Goal: Task Accomplishment & Management: Complete application form

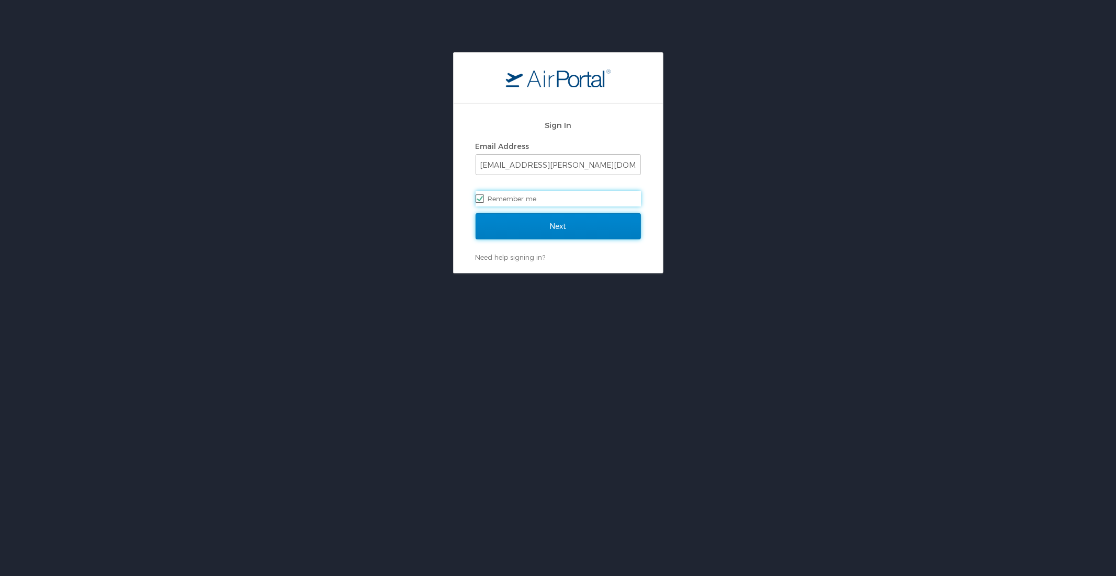
click at [532, 235] on input "Next" at bounding box center [557, 226] width 165 height 26
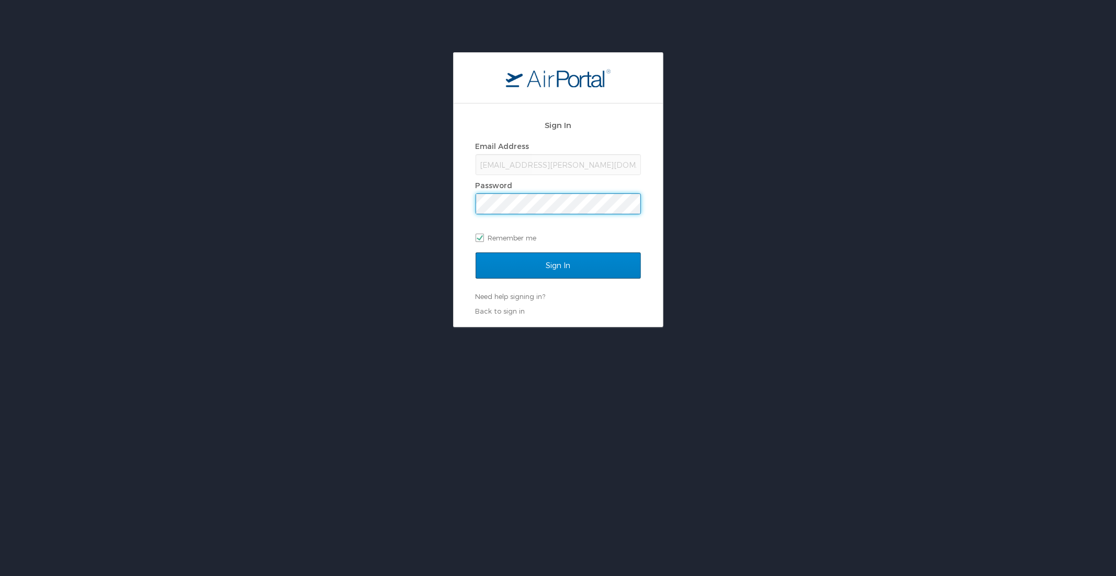
click at [475, 253] on input "Sign In" at bounding box center [557, 266] width 165 height 26
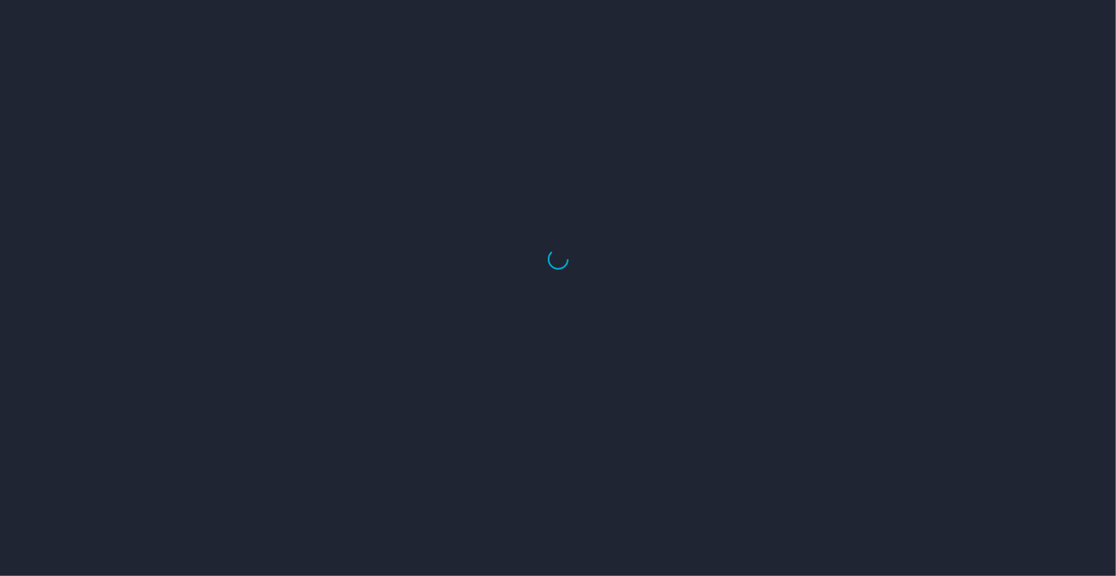
select select "US"
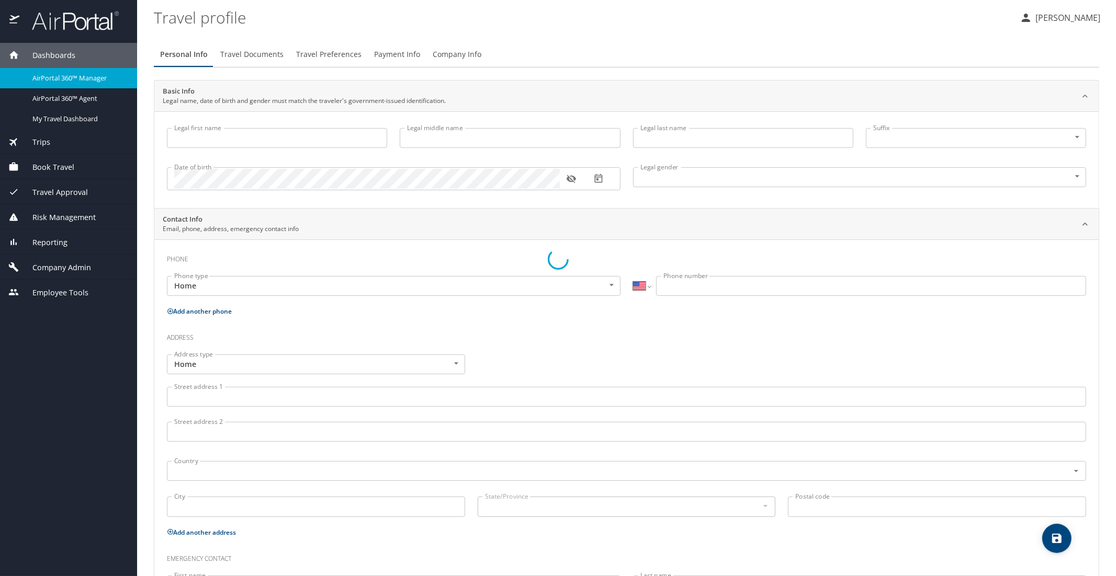
click at [41, 172] on div at bounding box center [558, 259] width 1116 height 634
type input "Luke"
type input "Crismon"
type input "Beachley"
type input "Undisclosed"
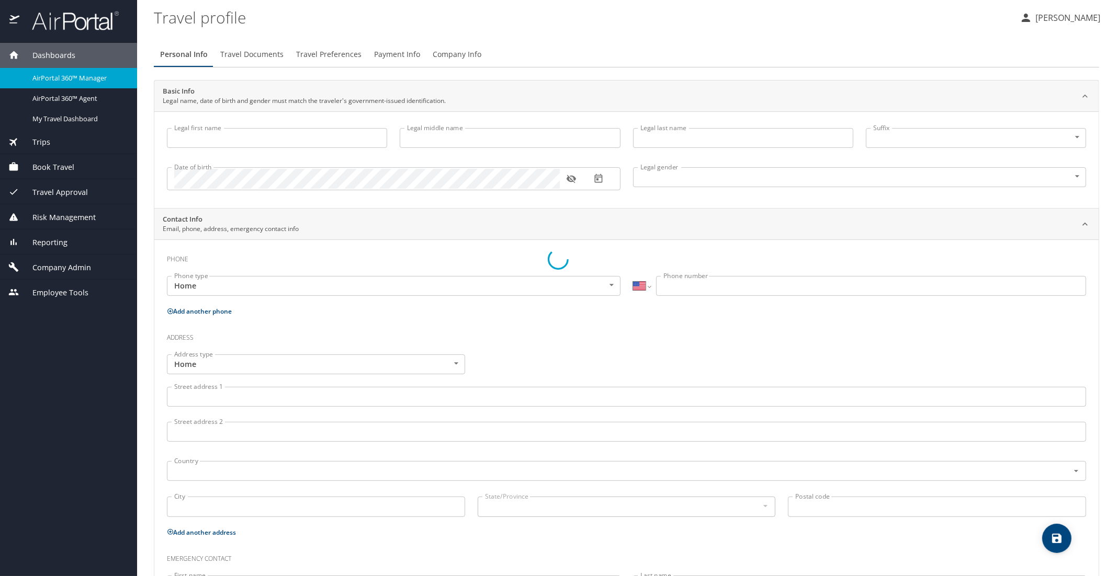
type input "Teri"
type input "Beachley"
type input "(801) 717-7714"
select select "US"
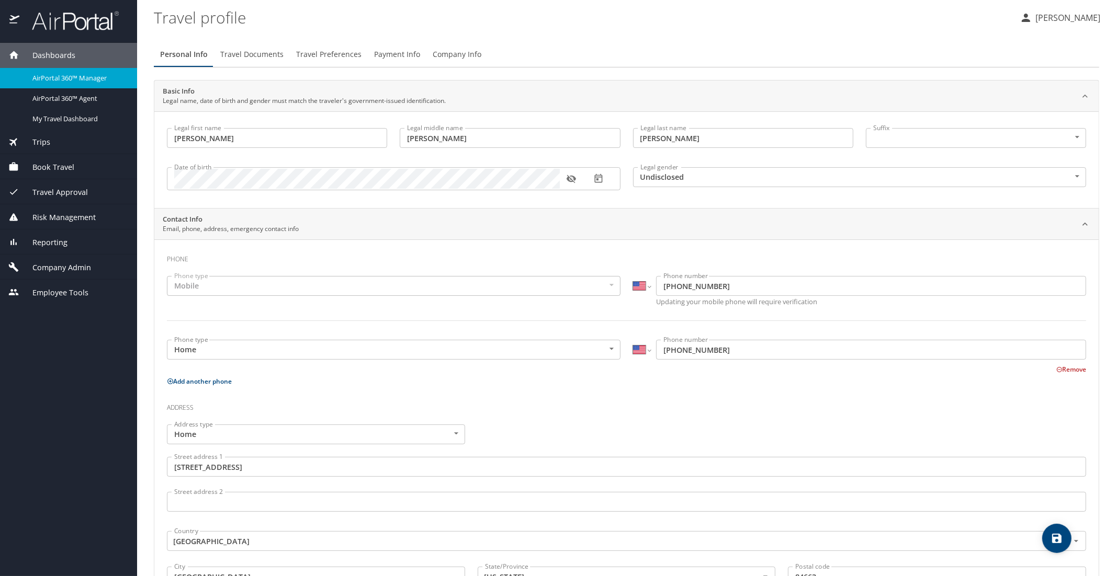
click at [52, 170] on span "Book Travel" at bounding box center [46, 168] width 55 height 12
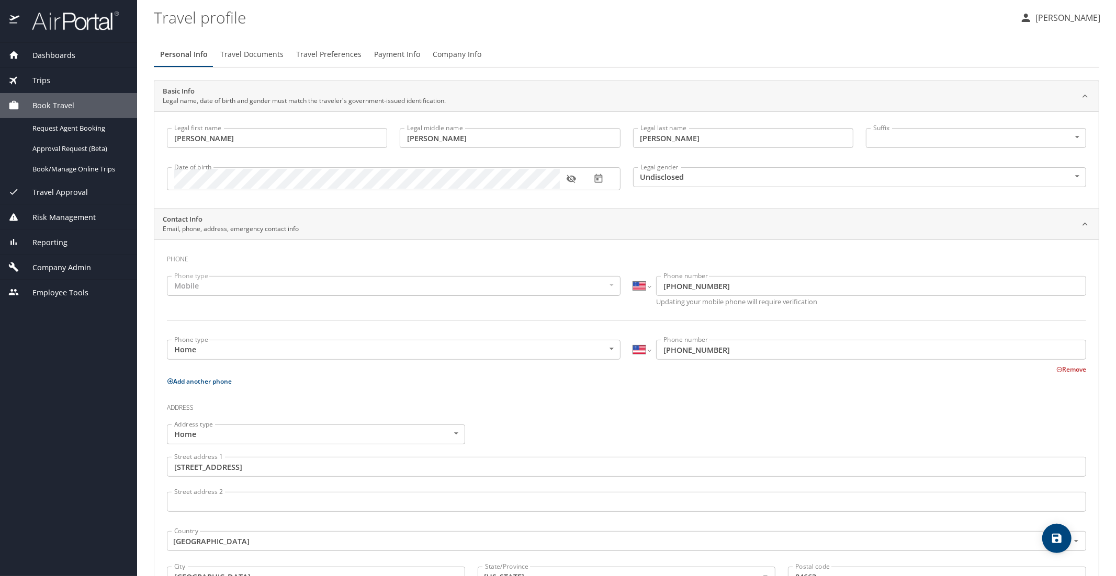
click at [52, 170] on span "Book/Manage Online Trips" at bounding box center [78, 169] width 92 height 10
